Goal: Transaction & Acquisition: Subscribe to service/newsletter

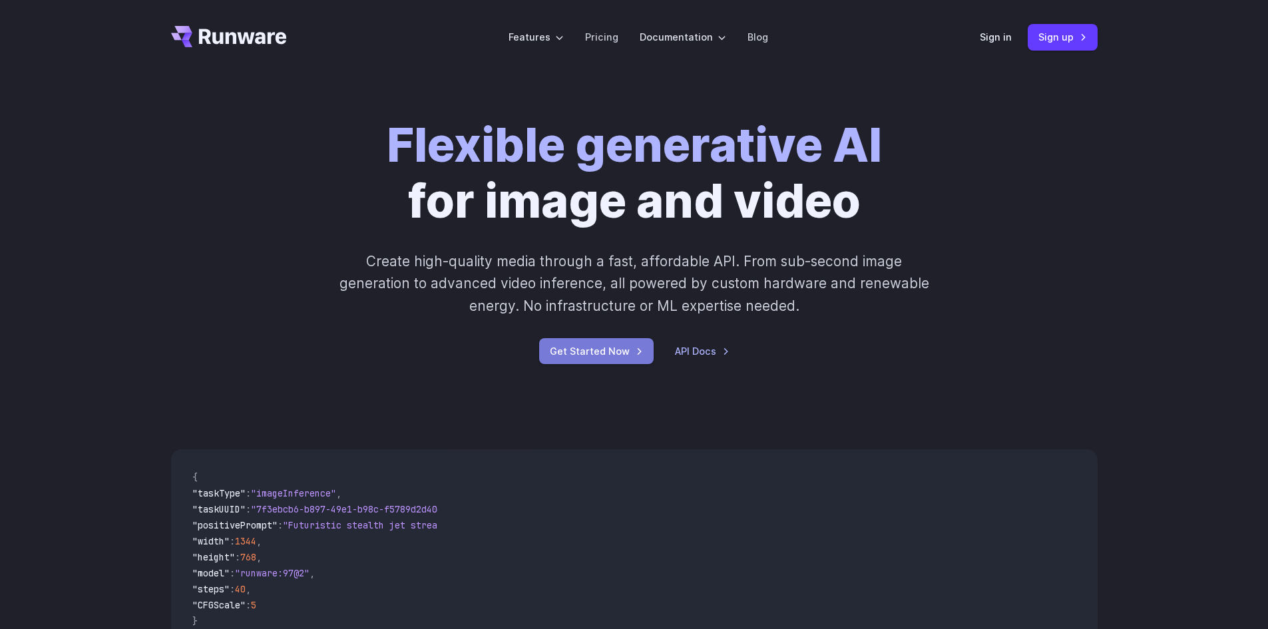
click at [604, 352] on link "Get Started Now" at bounding box center [596, 351] width 115 height 26
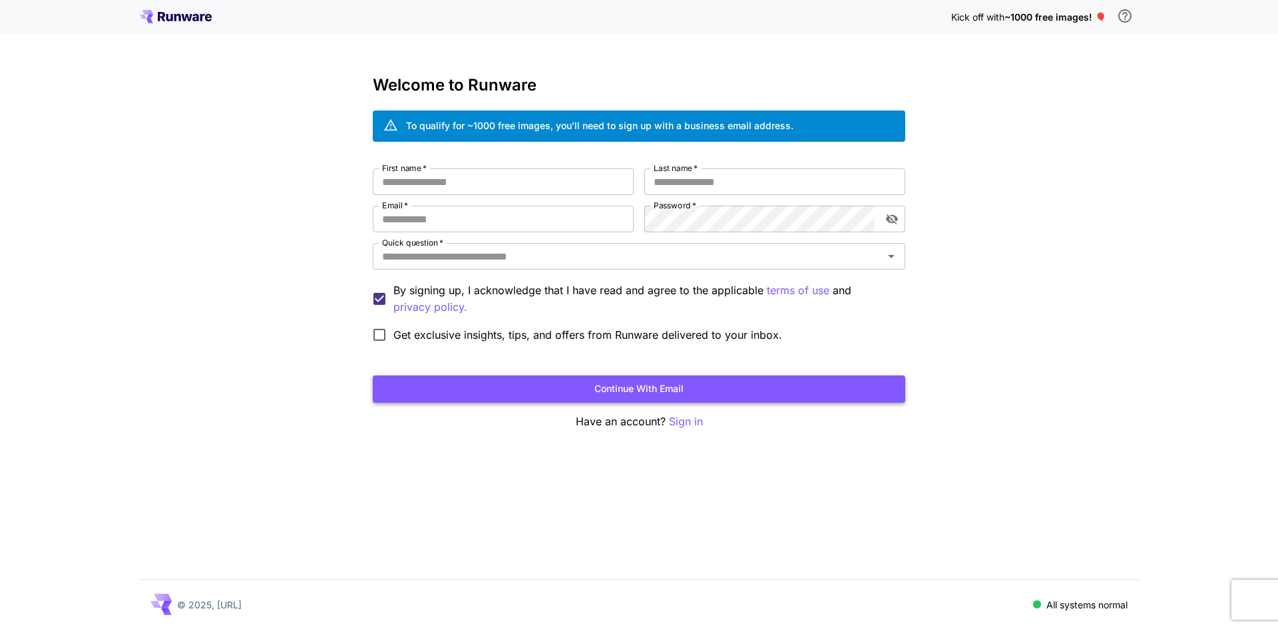
click at [670, 387] on button "Continue with email" at bounding box center [639, 389] width 533 height 27
click at [472, 181] on input "First name   *" at bounding box center [503, 181] width 261 height 27
